Goal: Task Accomplishment & Management: Use online tool/utility

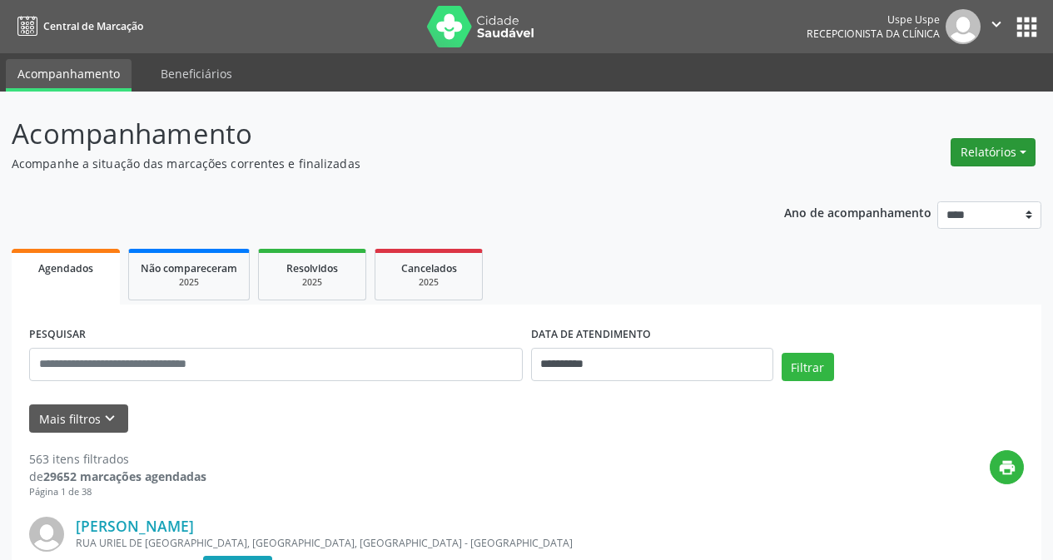
click at [980, 150] on button "Relatórios" at bounding box center [993, 152] width 85 height 28
click at [949, 182] on link "Agendamentos" at bounding box center [945, 188] width 179 height 23
select select "*"
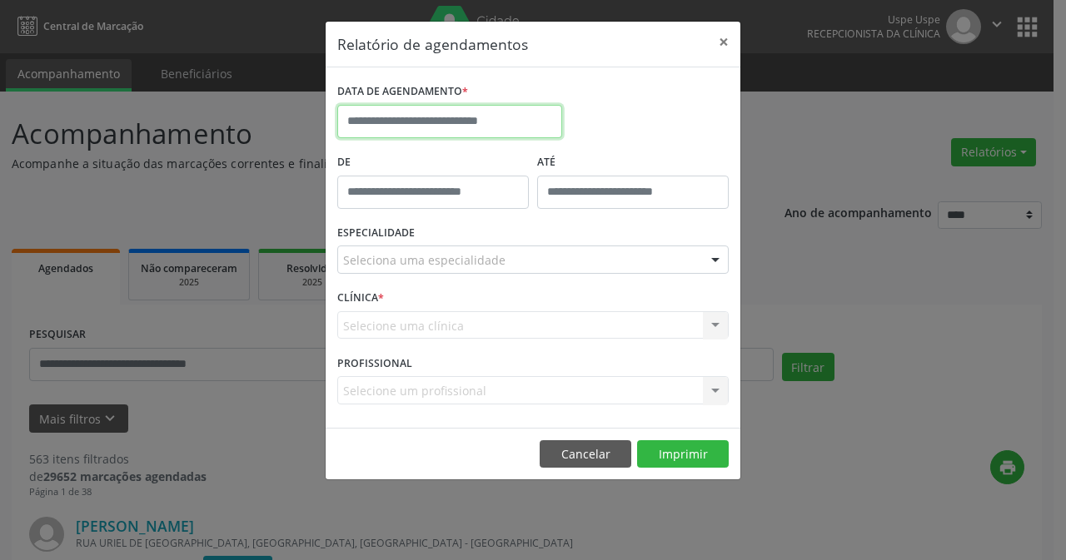
click at [510, 132] on input "text" at bounding box center [449, 121] width 225 height 33
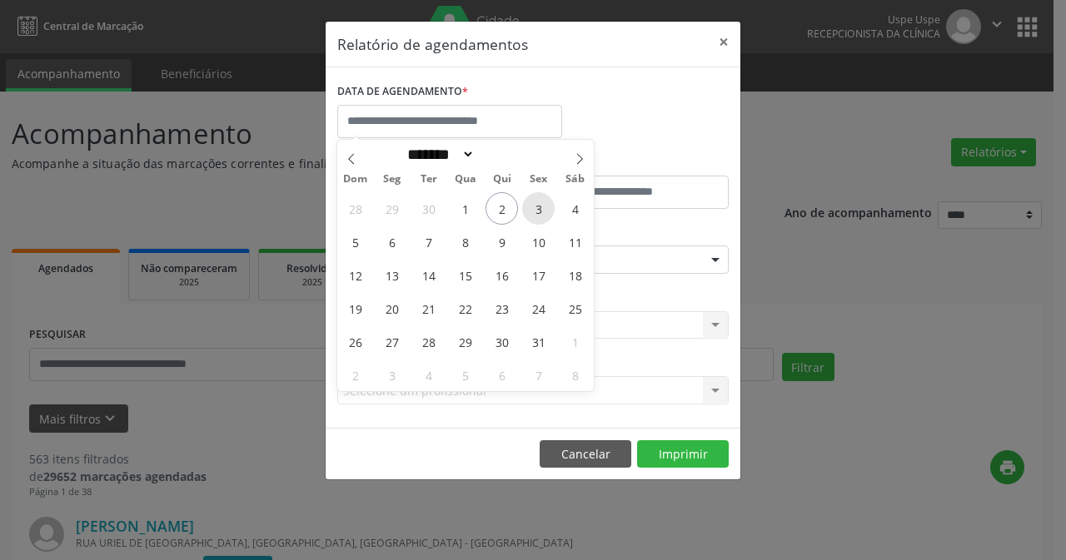
click at [536, 218] on span "3" at bounding box center [538, 208] width 32 height 32
type input "**********"
click at [534, 212] on span "3" at bounding box center [538, 208] width 32 height 32
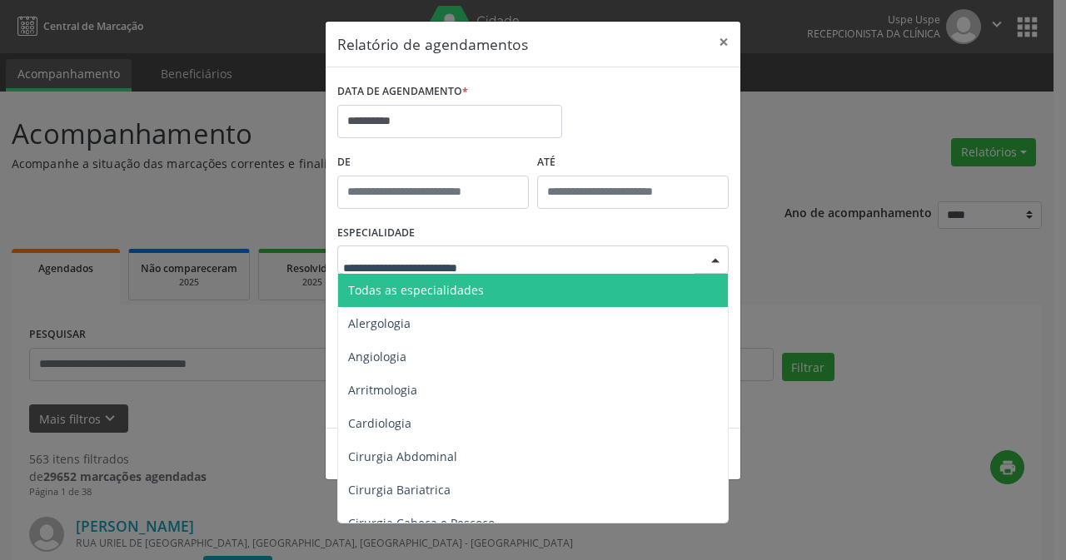
click at [472, 294] on span "Todas as especialidades" at bounding box center [416, 290] width 136 height 16
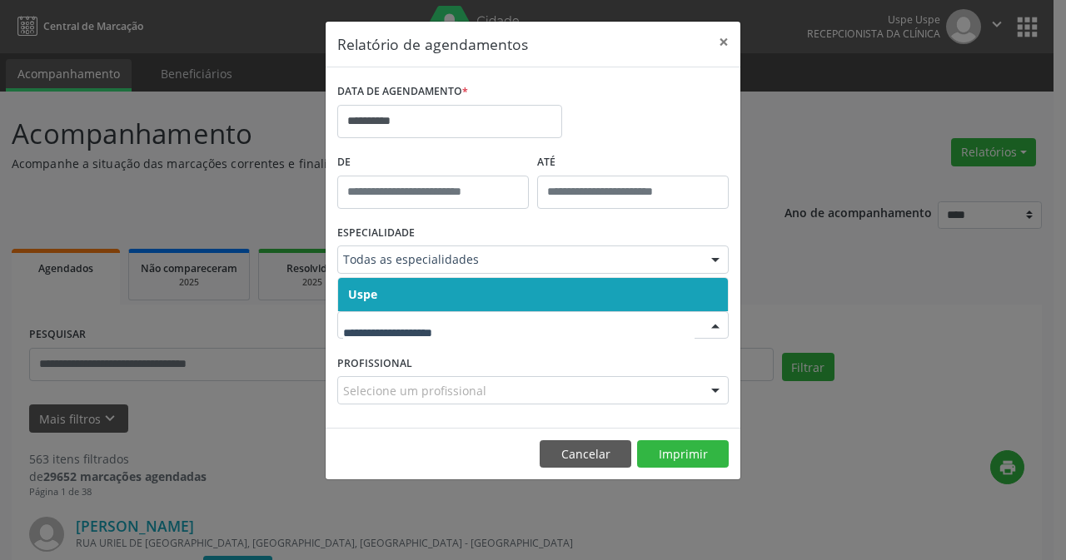
click at [418, 297] on span "Uspe" at bounding box center [533, 294] width 390 height 33
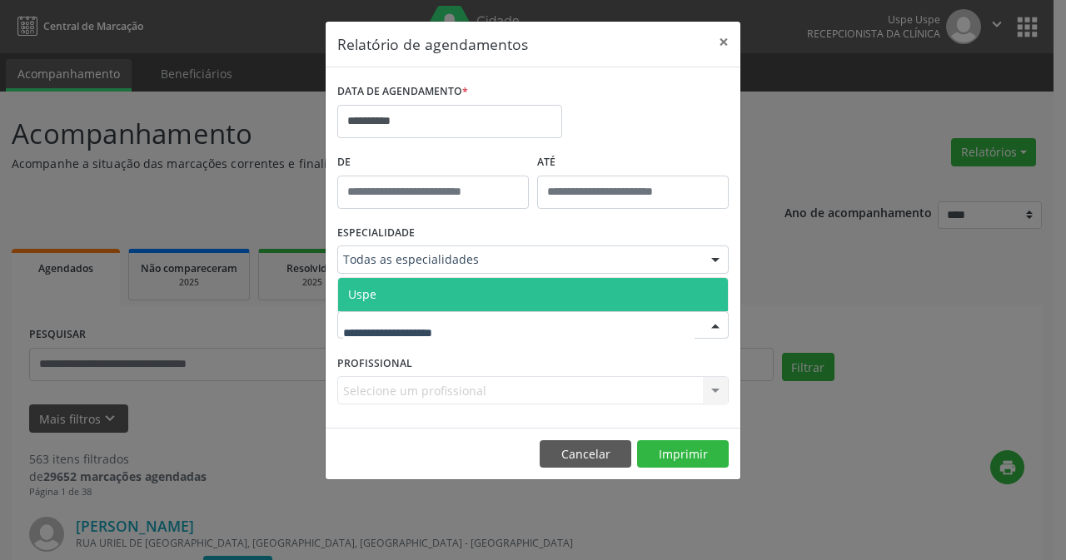
click at [401, 300] on span "Uspe" at bounding box center [533, 294] width 390 height 33
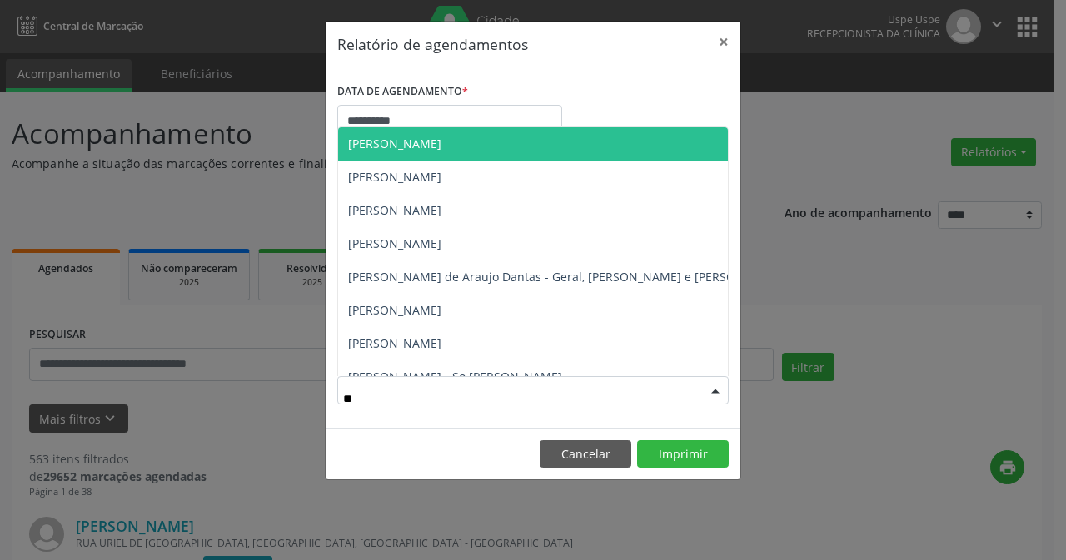
type input "***"
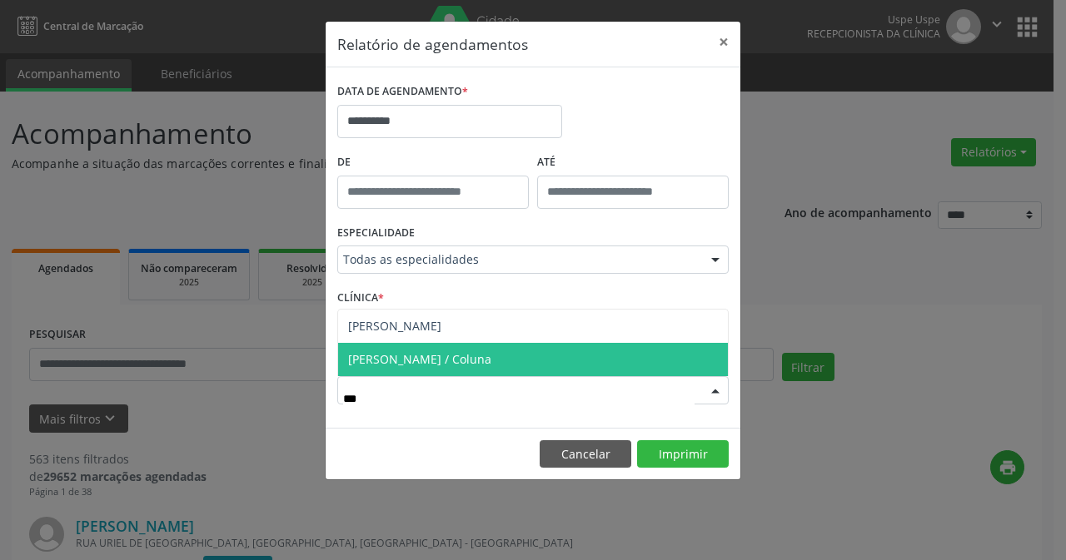
click at [423, 370] on span "[PERSON_NAME] / Coluna" at bounding box center [533, 359] width 390 height 33
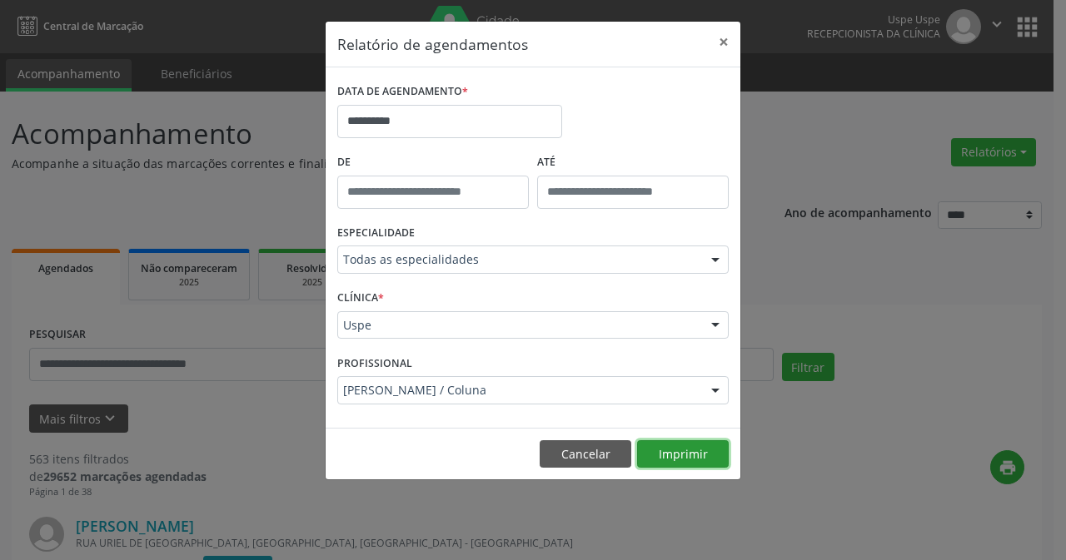
click at [651, 444] on button "Imprimir" at bounding box center [683, 454] width 92 height 28
